Goal: Information Seeking & Learning: Check status

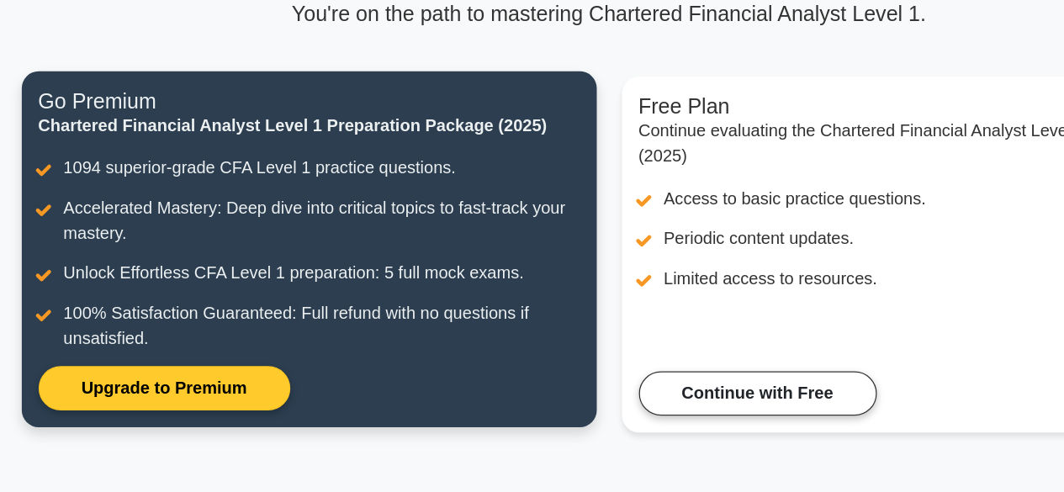
scroll to position [134, 0]
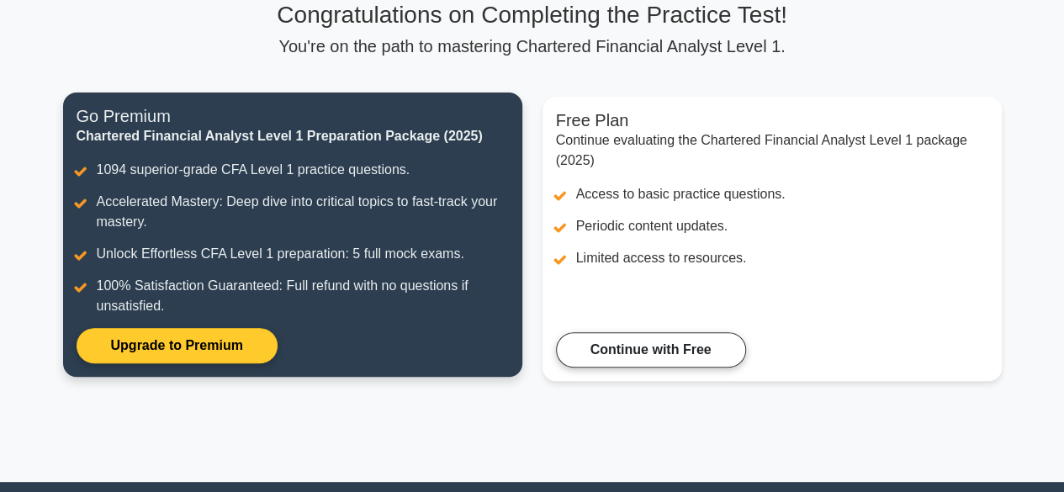
click at [242, 341] on link "Upgrade to Premium" at bounding box center [177, 345] width 201 height 35
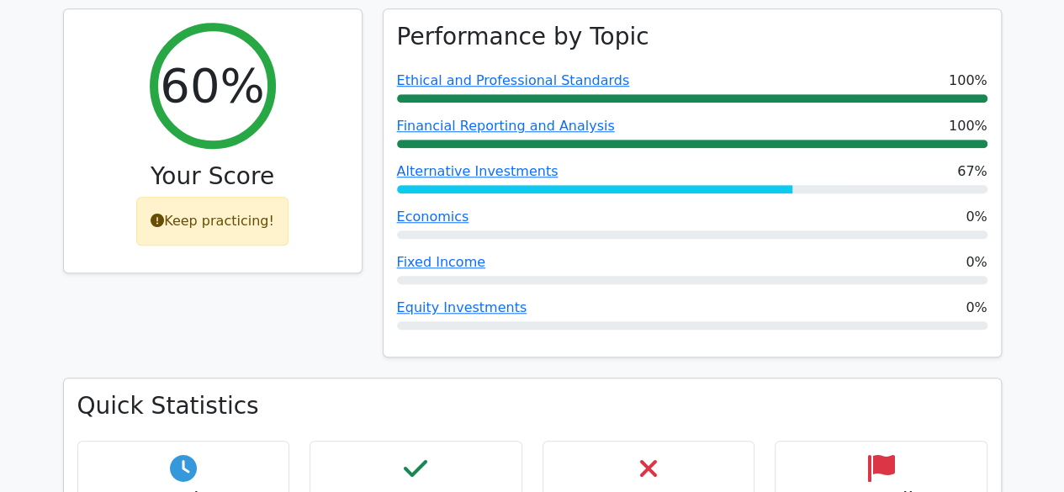
scroll to position [632, 0]
